Goal: Information Seeking & Learning: Learn about a topic

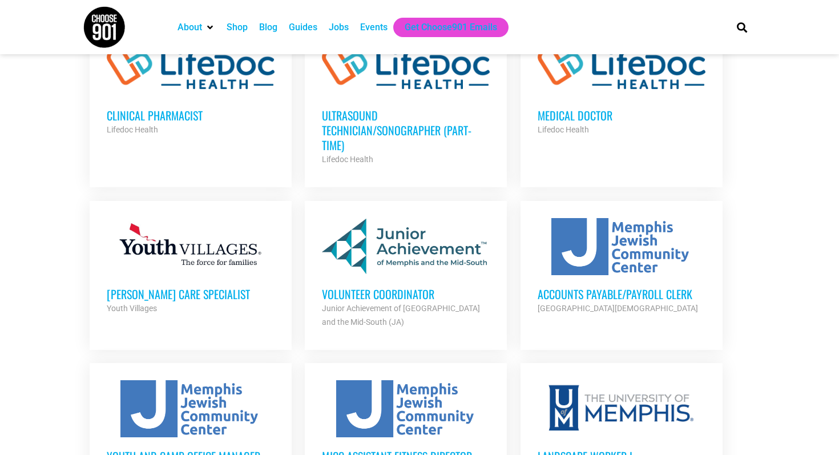
scroll to position [1001, 0]
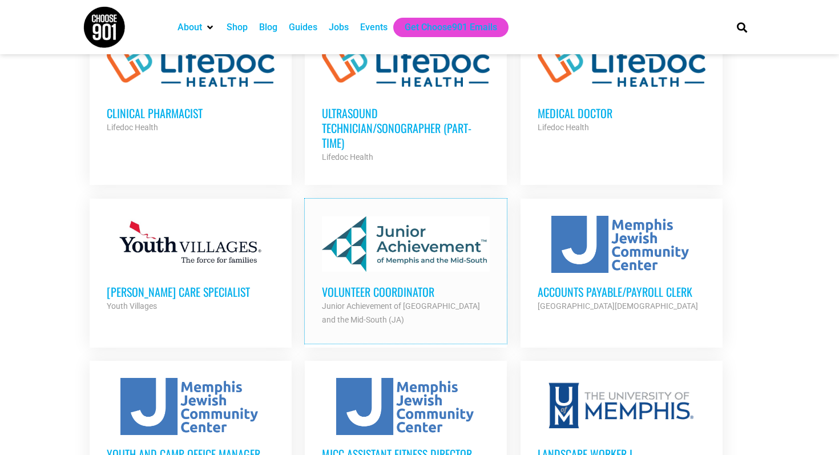
click at [423, 233] on div at bounding box center [406, 244] width 168 height 57
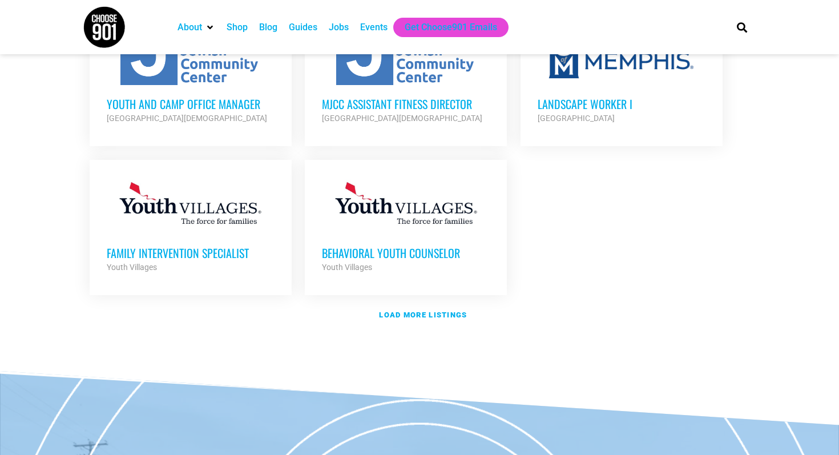
scroll to position [1352, 0]
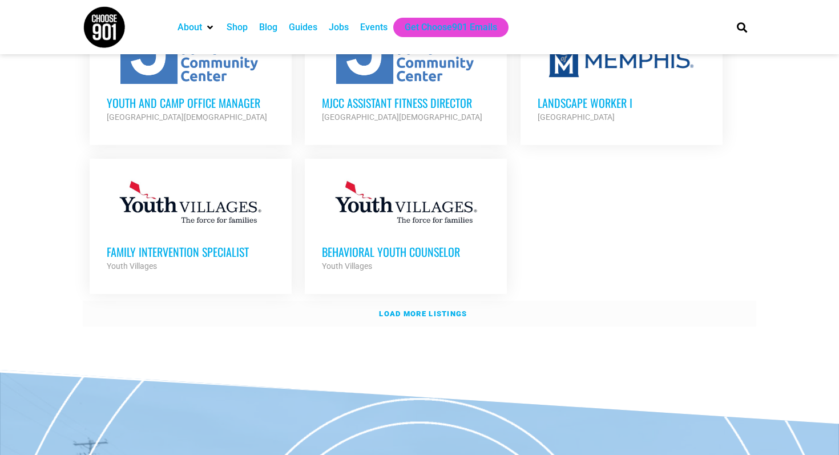
click at [423, 309] on strong "Load more listings" at bounding box center [423, 313] width 88 height 9
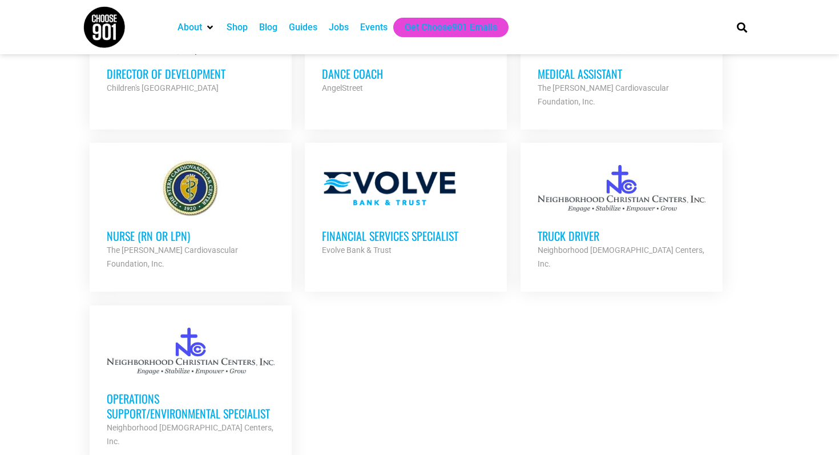
scroll to position [2355, 0]
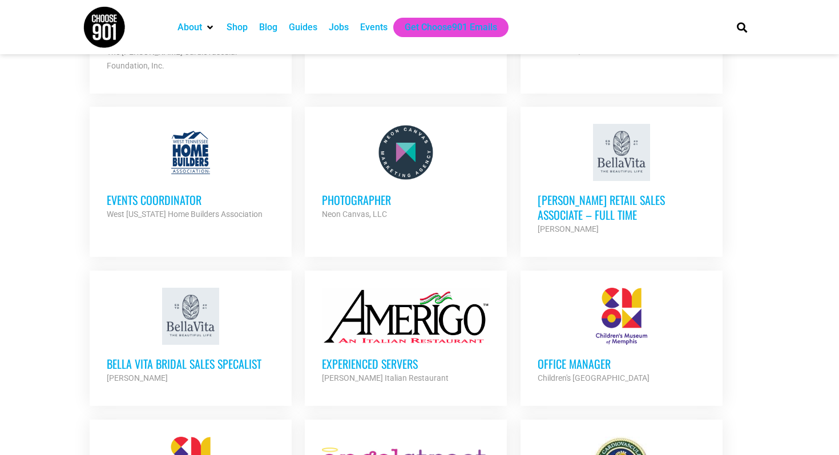
scroll to position [1817, 0]
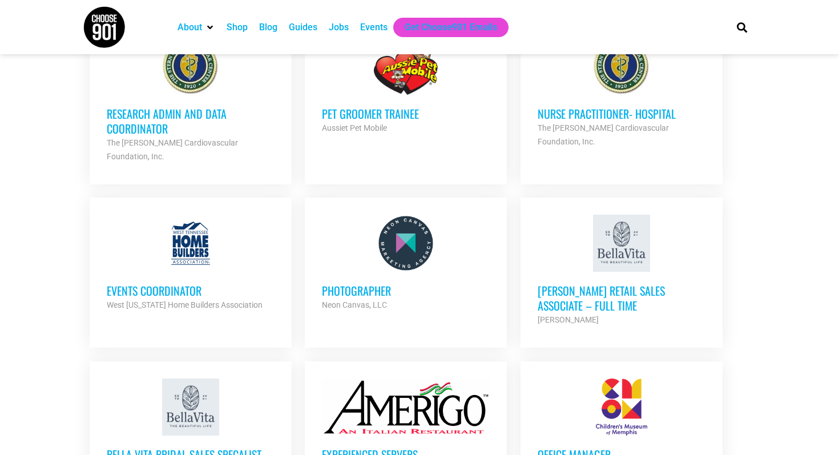
click at [158, 283] on h3 "Events Coordinator" at bounding box center [191, 290] width 168 height 15
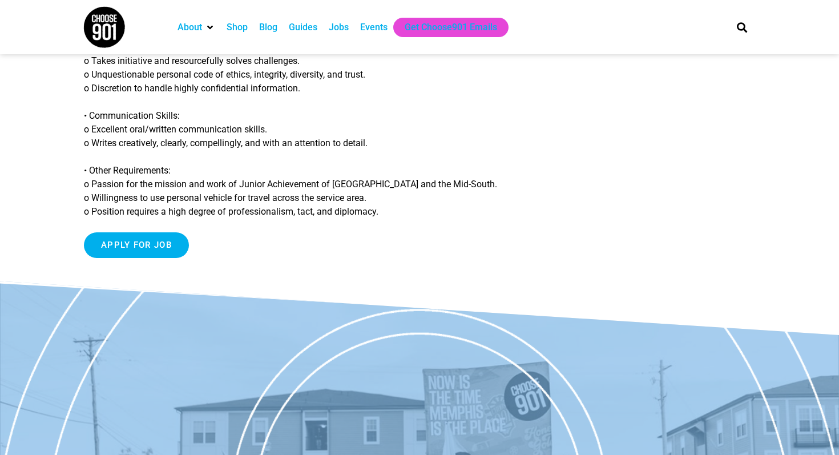
scroll to position [1068, 0]
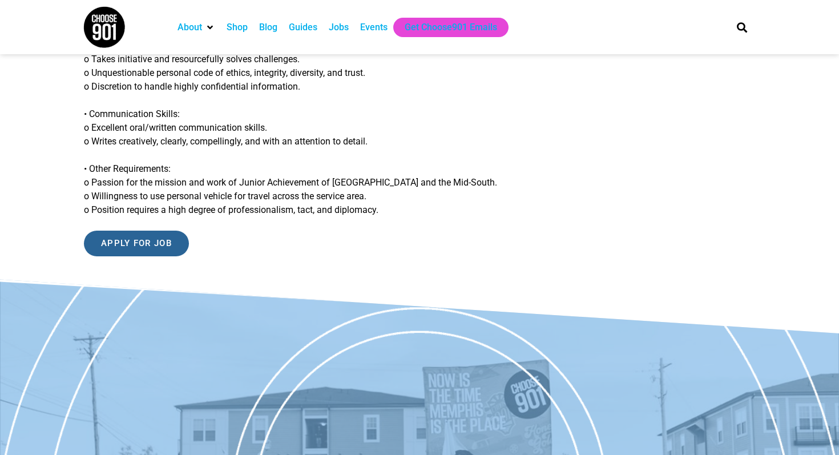
click at [167, 231] on input "Apply for job" at bounding box center [136, 244] width 105 height 26
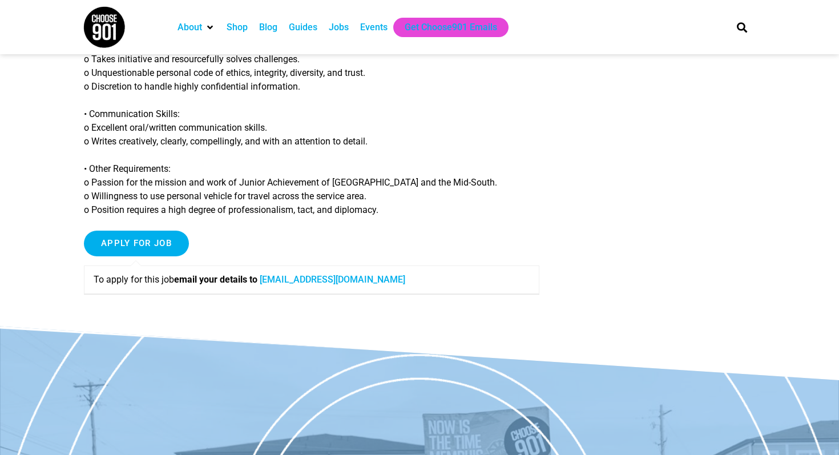
click at [335, 274] on link "sfrench@jamemphis.org" at bounding box center [333, 279] width 146 height 11
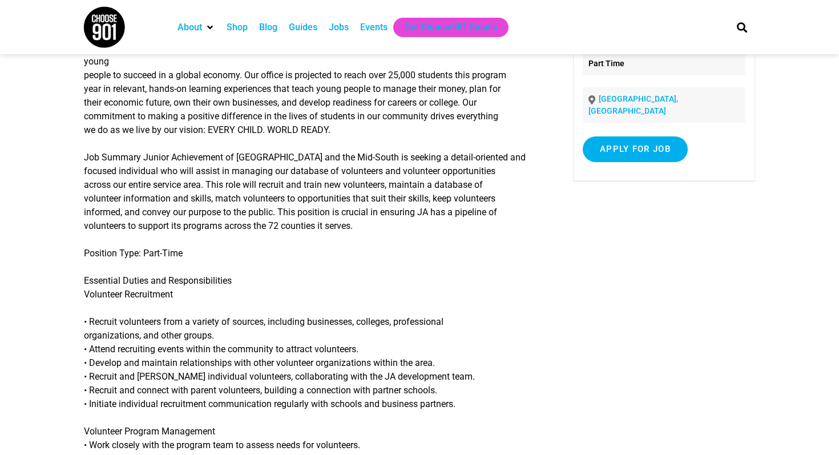
scroll to position [0, 0]
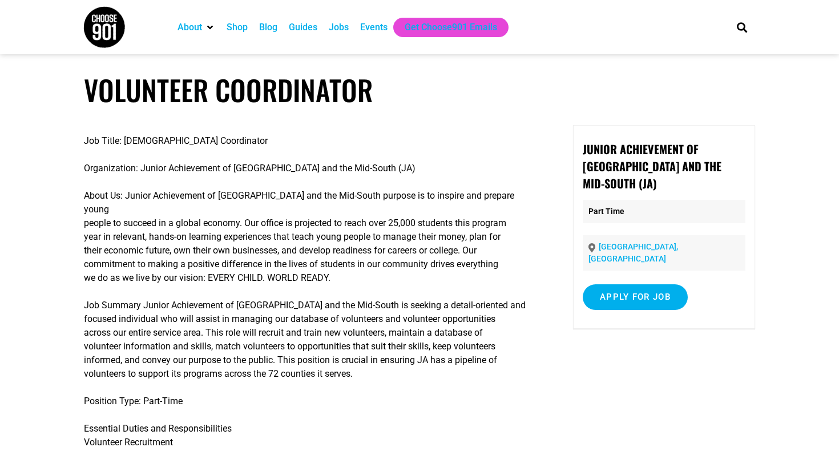
drag, startPoint x: 397, startPoint y: 215, endPoint x: 80, endPoint y: 142, distance: 325.1
copy div "Job Title: Volunteer Coordinator Organization: Junior Achievement of Memphis an…"
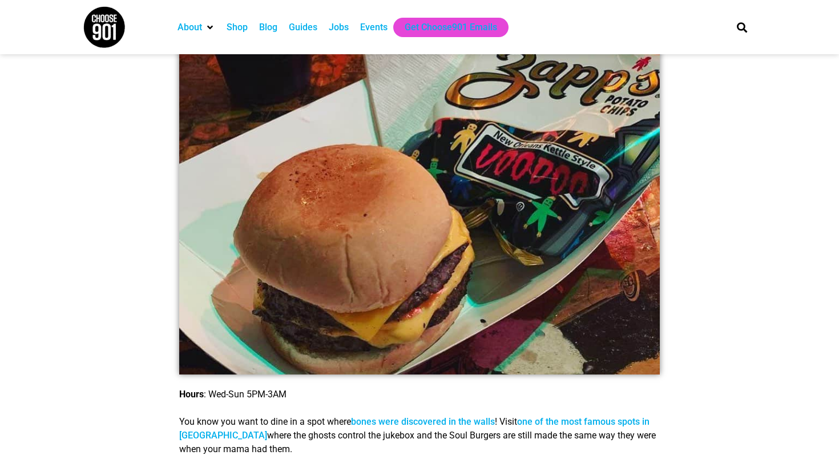
click at [754, 47] on div "Search" at bounding box center [740, 27] width 34 height 54
